Goal: Transaction & Acquisition: Purchase product/service

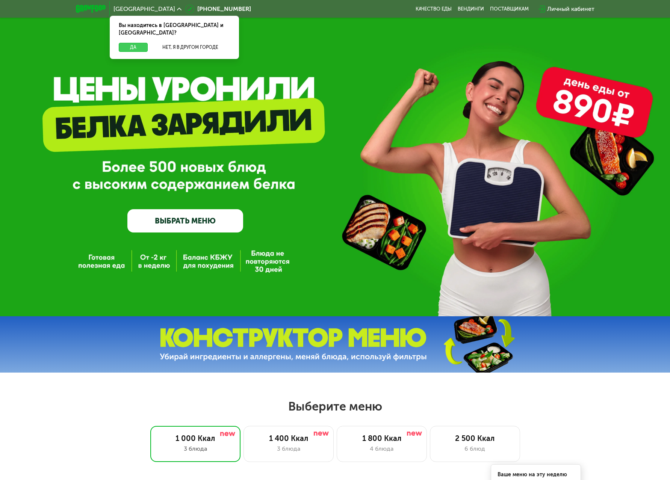
click at [125, 43] on button "Да" at bounding box center [133, 47] width 29 height 9
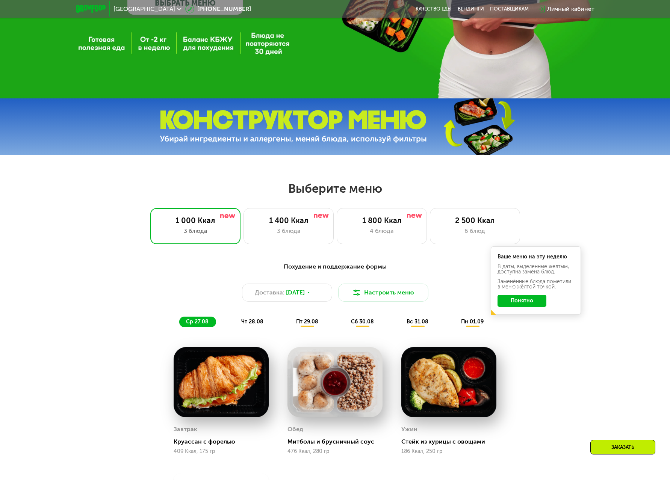
scroll to position [225, 0]
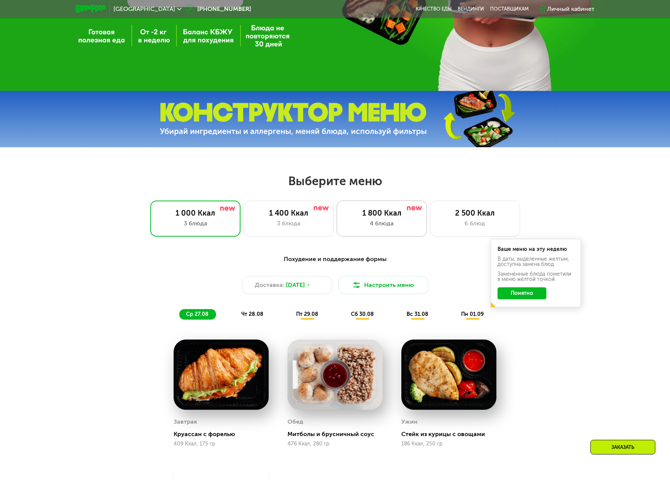
click at [430, 221] on div "1 800 Ккал 4 блюда" at bounding box center [475, 219] width 90 height 36
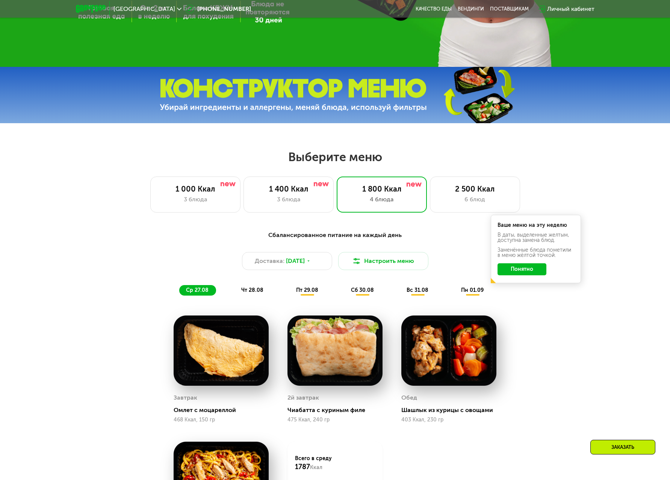
scroll to position [263, 0]
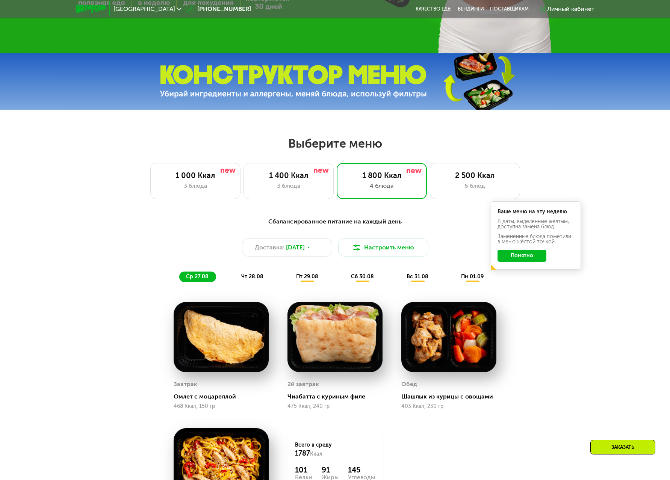
click at [330, 330] on img at bounding box center [334, 337] width 95 height 70
click at [304, 401] on div "Чиабатта с куриным филе" at bounding box center [337, 397] width 101 height 8
click at [332, 338] on img at bounding box center [334, 337] width 95 height 70
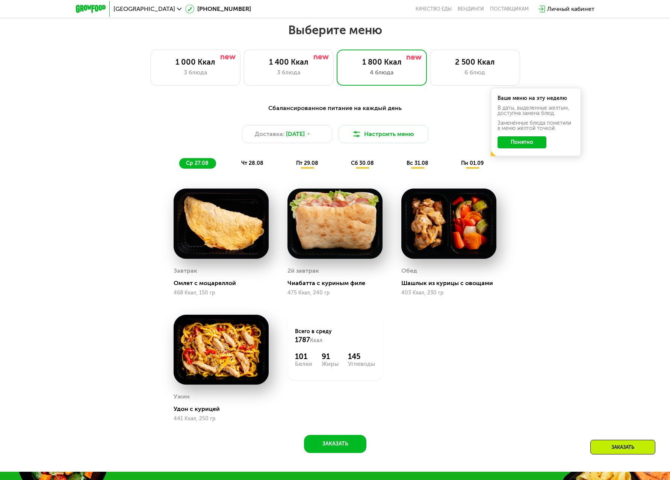
scroll to position [376, 0]
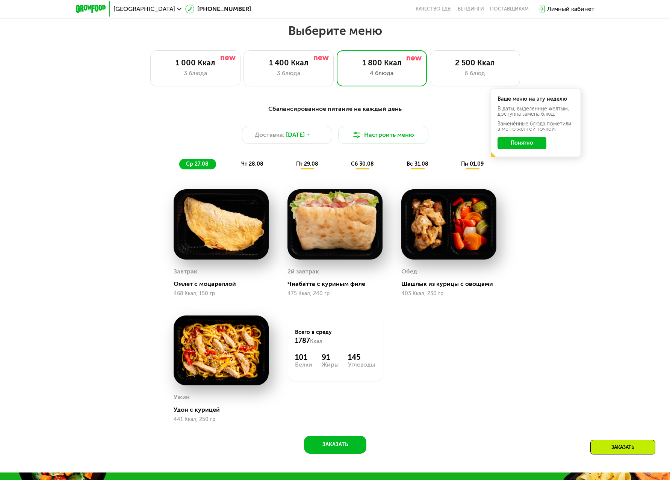
click at [251, 167] on span "чт 28.08" at bounding box center [252, 164] width 22 height 6
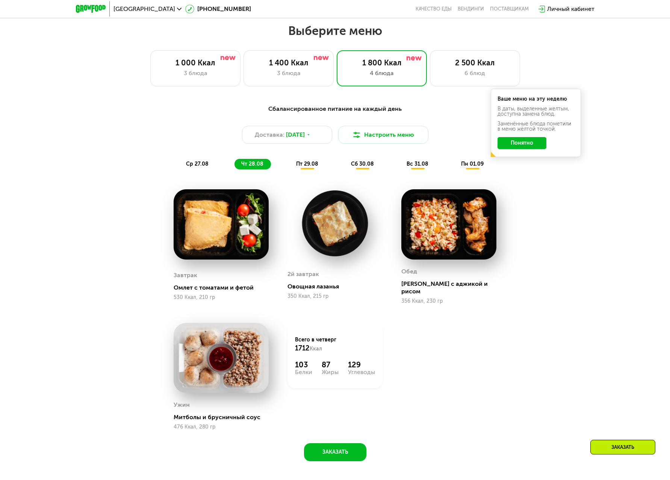
click at [303, 167] on span "пт 29.08" at bounding box center [307, 164] width 22 height 6
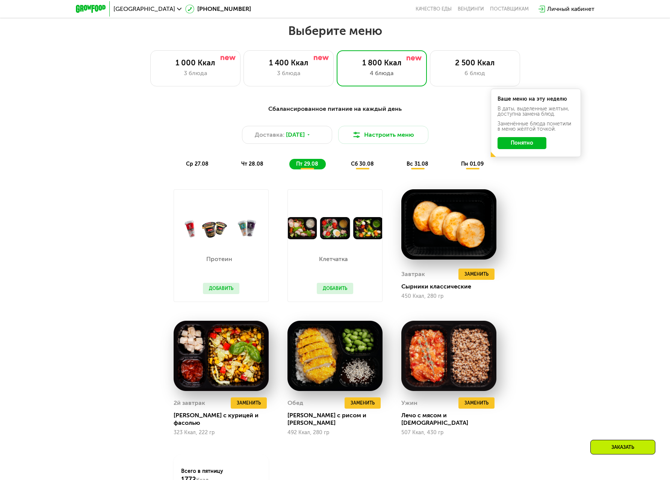
click at [355, 167] on span "сб 30.08" at bounding box center [362, 164] width 23 height 6
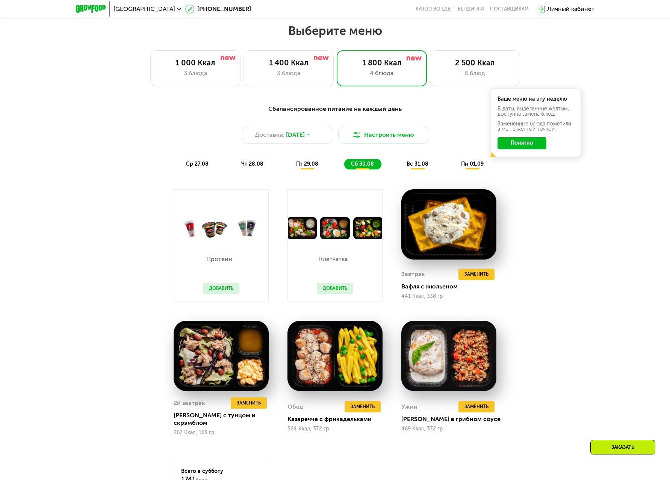
click at [414, 167] on span "вс 31.08" at bounding box center [418, 164] width 22 height 6
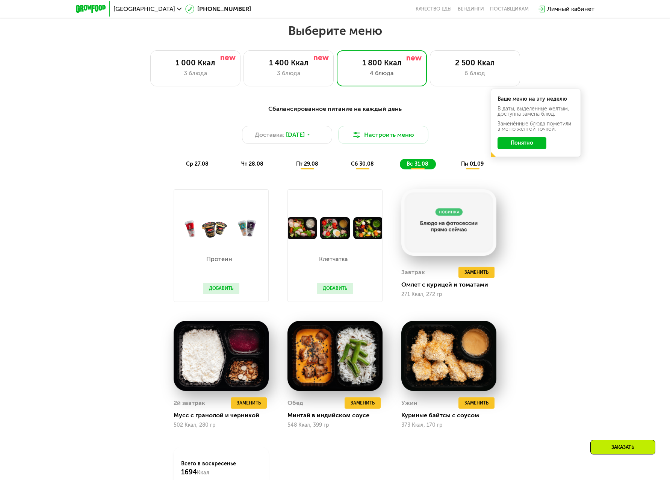
click at [466, 169] on div "пн 01.09" at bounding box center [472, 164] width 37 height 11
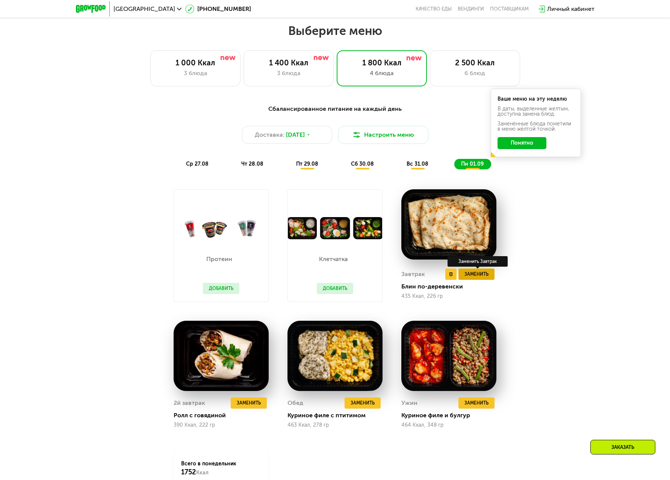
click at [481, 278] on span "Заменить" at bounding box center [476, 275] width 24 height 8
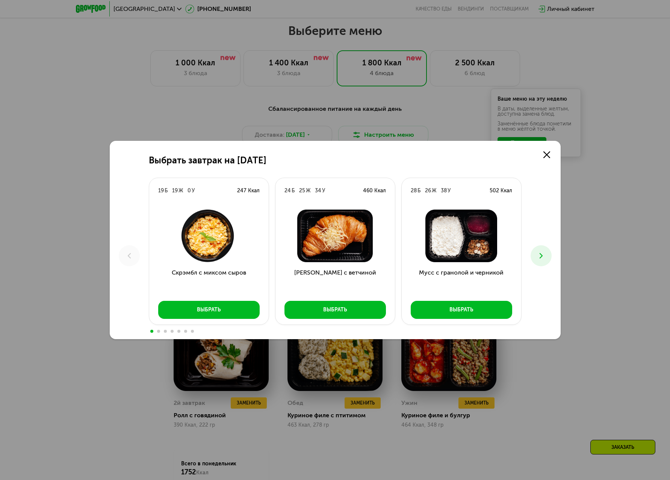
click at [538, 256] on icon at bounding box center [541, 255] width 9 height 9
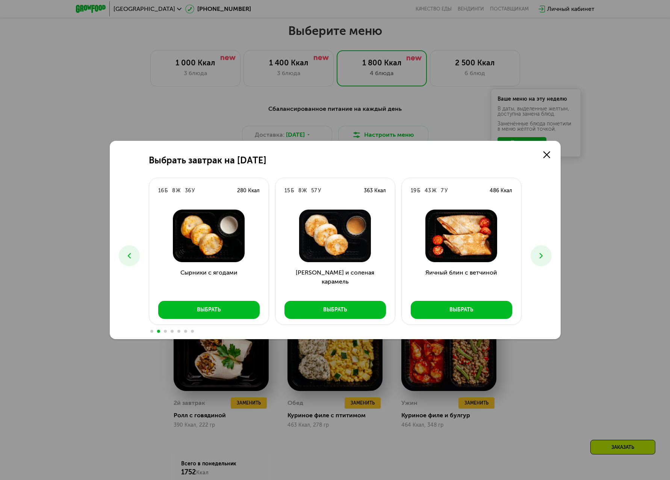
click at [538, 256] on icon at bounding box center [541, 255] width 9 height 9
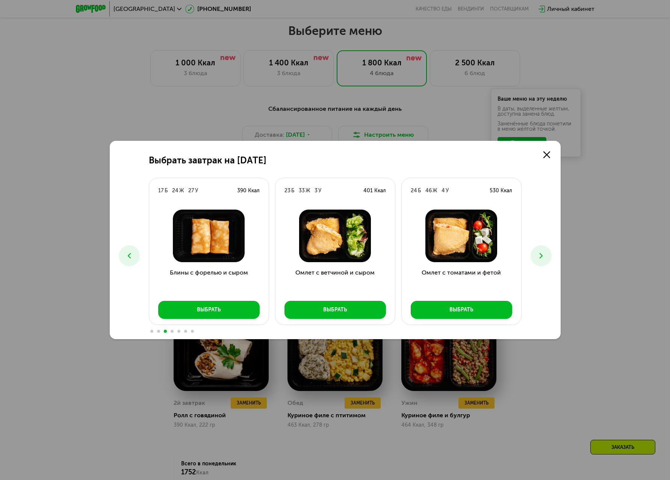
click at [538, 256] on icon at bounding box center [541, 255] width 9 height 9
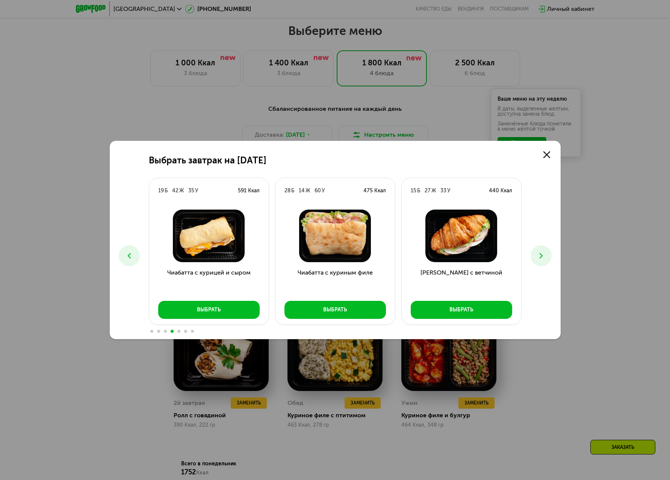
click at [321, 247] on img at bounding box center [334, 236] width 107 height 53
click at [330, 223] on img at bounding box center [334, 236] width 107 height 53
click at [610, 193] on div "Выбрать завтрак на [DATE] Б 19 Ж 0 У 247 Ккал Скрэмбл с миксом сыров Выбрать 24…" at bounding box center [335, 240] width 670 height 480
click at [547, 158] on link at bounding box center [546, 154] width 15 height 15
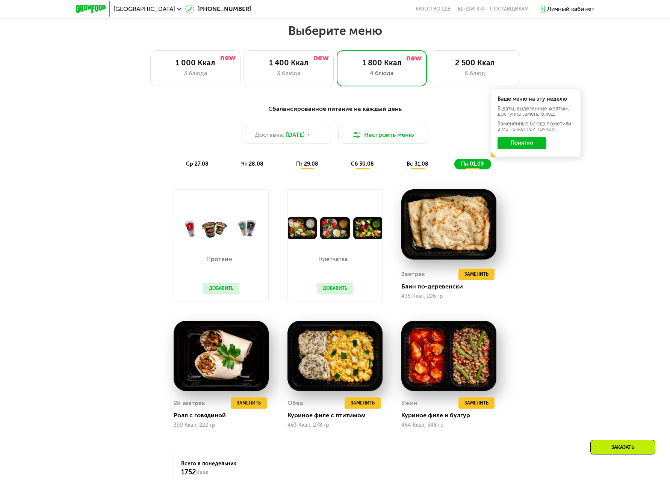
click at [421, 165] on span "вс 31.08" at bounding box center [418, 164] width 22 height 6
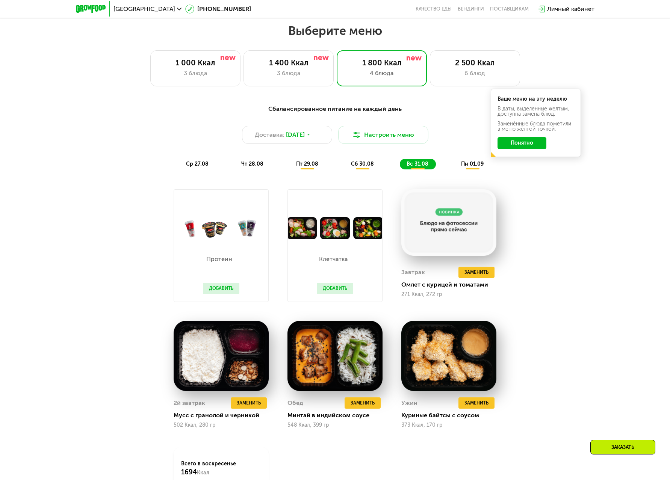
click at [358, 167] on span "сб 30.08" at bounding box center [362, 164] width 23 height 6
